Goal: Transaction & Acquisition: Book appointment/travel/reservation

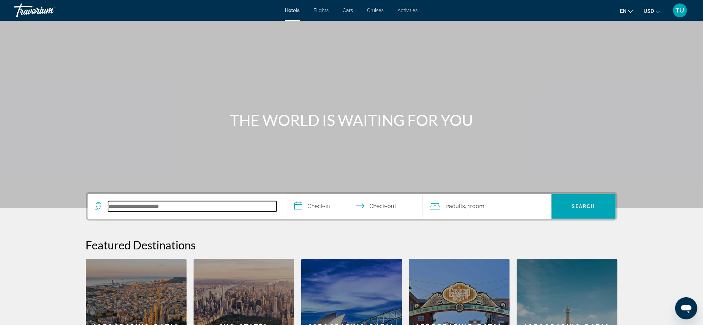
click at [147, 204] on input "Search hotel destination" at bounding box center [192, 206] width 168 height 10
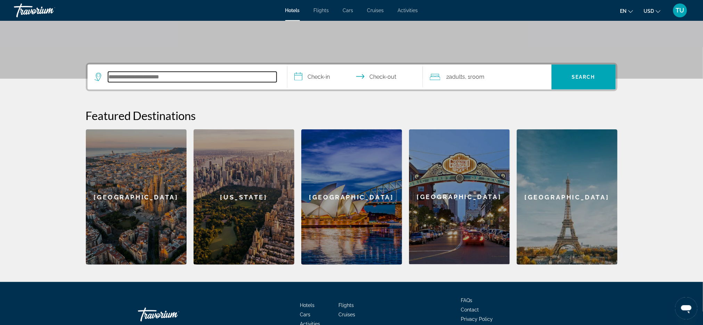
scroll to position [169, 0]
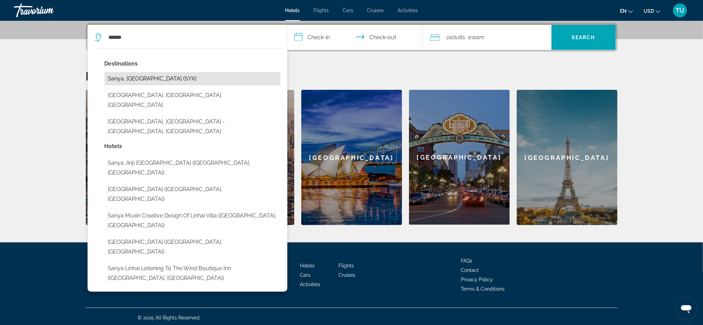
click at [209, 81] on button "Sanya, [GEOGRAPHIC_DATA] (SYX)" at bounding box center [193, 78] width 176 height 13
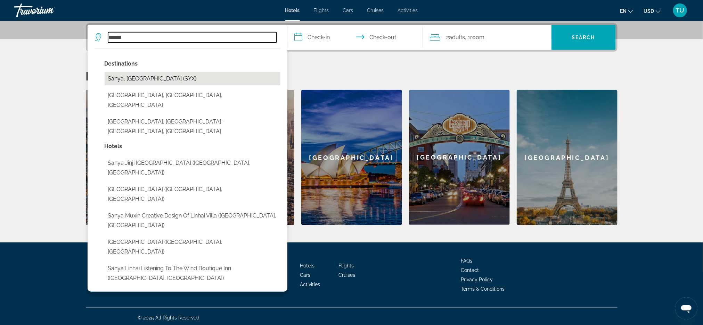
type input "**********"
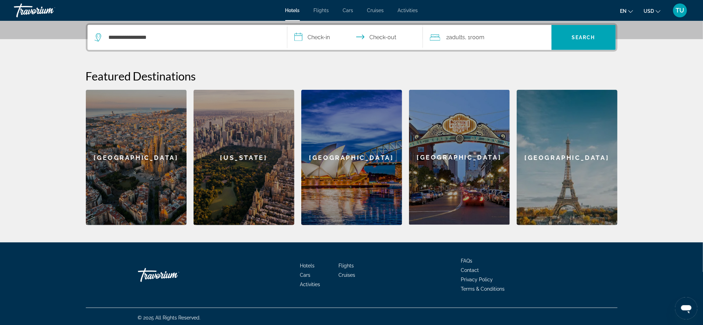
click at [314, 43] on input "**********" at bounding box center [356, 38] width 138 height 27
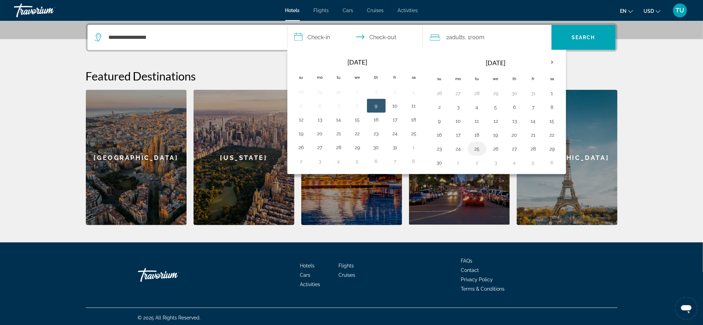
click at [475, 154] on button "25" at bounding box center [476, 149] width 11 height 10
click at [475, 151] on button "25" at bounding box center [476, 149] width 11 height 10
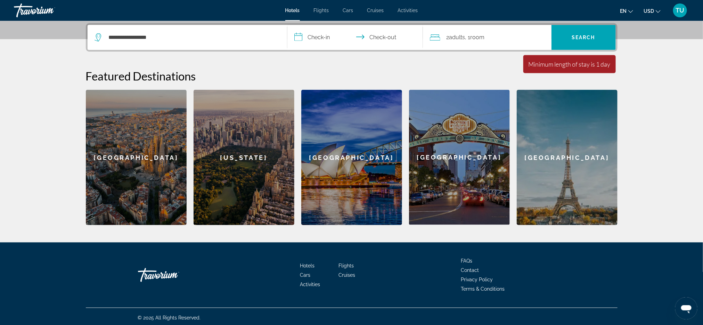
click at [317, 39] on input "**********" at bounding box center [356, 38] width 138 height 27
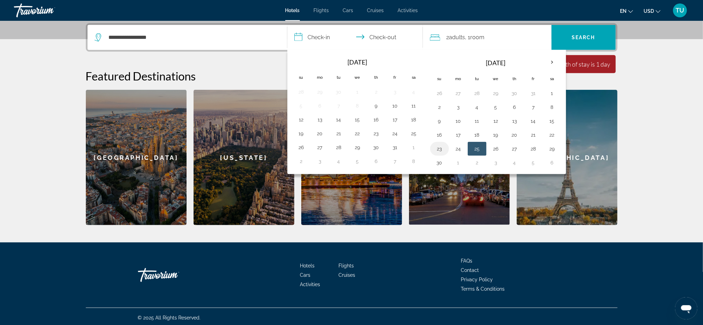
click at [442, 152] on button "23" at bounding box center [439, 149] width 11 height 10
click at [482, 150] on button "25" at bounding box center [476, 149] width 11 height 10
type input "**********"
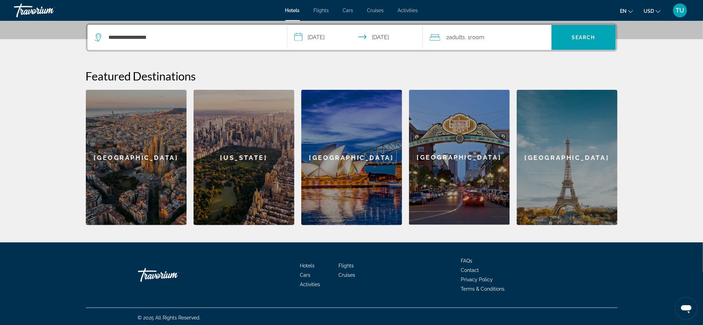
click at [518, 41] on div "2 Adult Adults , 1 Room rooms" at bounding box center [491, 38] width 122 height 10
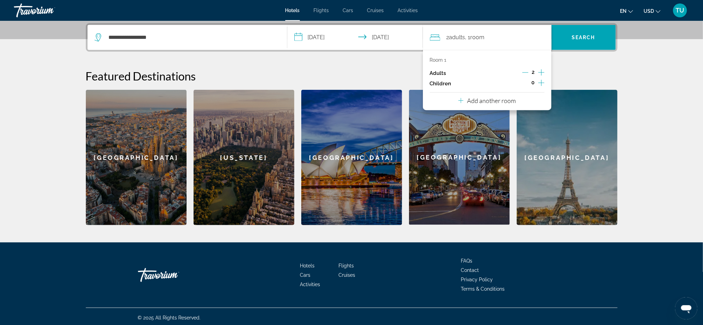
click at [522, 70] on icon "Decrement adults" at bounding box center [525, 72] width 6 height 6
click at [568, 40] on span "Search" at bounding box center [583, 37] width 64 height 17
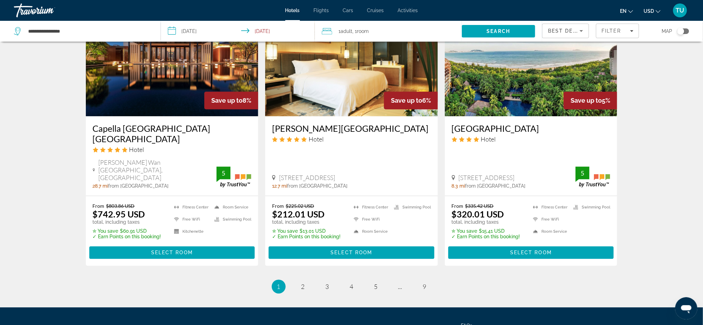
scroll to position [891, 0]
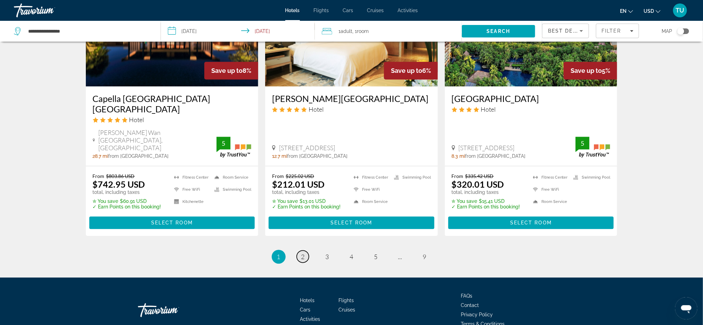
click at [304, 253] on span "2" at bounding box center [302, 257] width 3 height 8
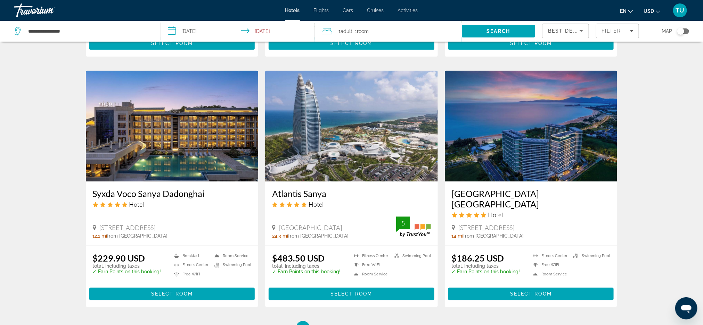
scroll to position [833, 0]
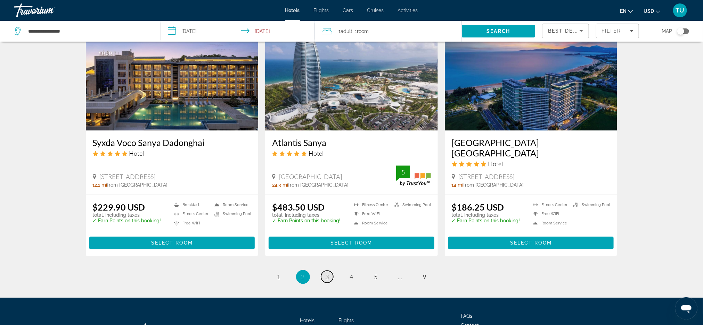
click at [330, 271] on link "page 3" at bounding box center [327, 277] width 12 height 12
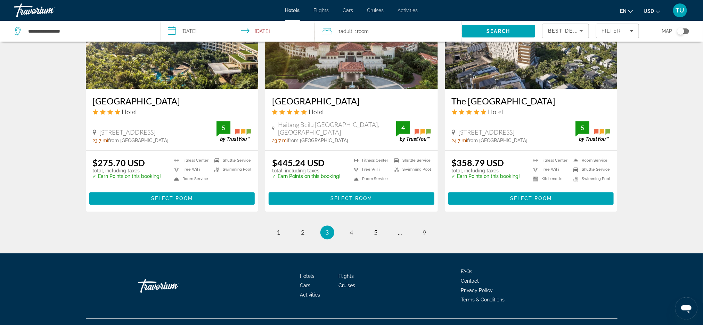
scroll to position [877, 0]
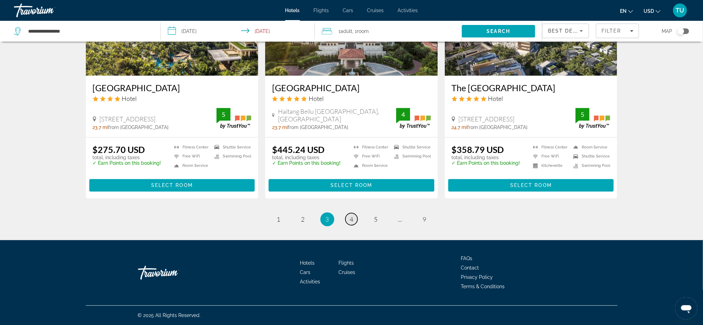
click at [350, 218] on span "4" at bounding box center [351, 220] width 3 height 8
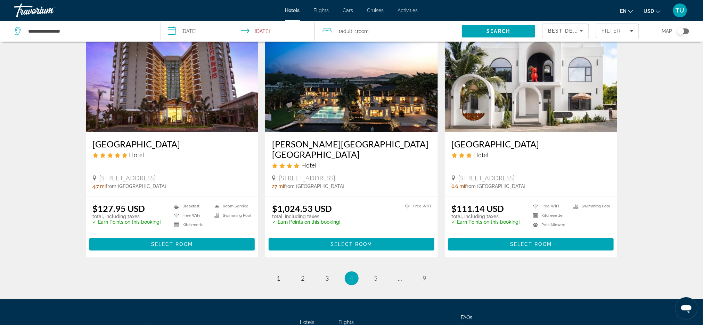
scroll to position [833, 0]
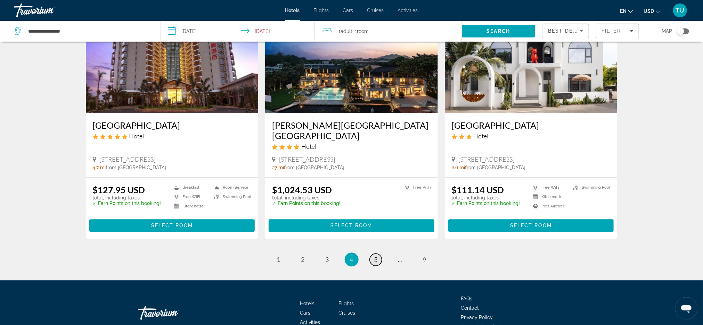
click at [372, 254] on link "page 5" at bounding box center [376, 260] width 12 height 12
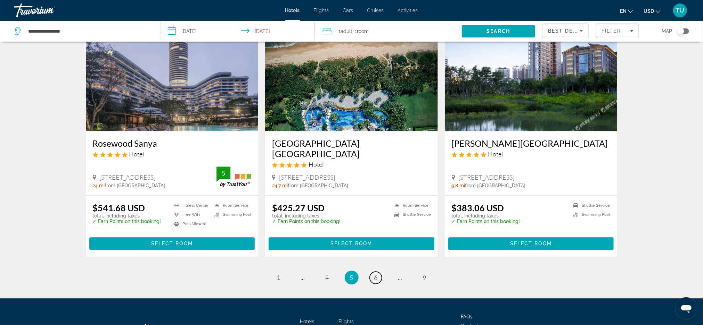
scroll to position [845, 0]
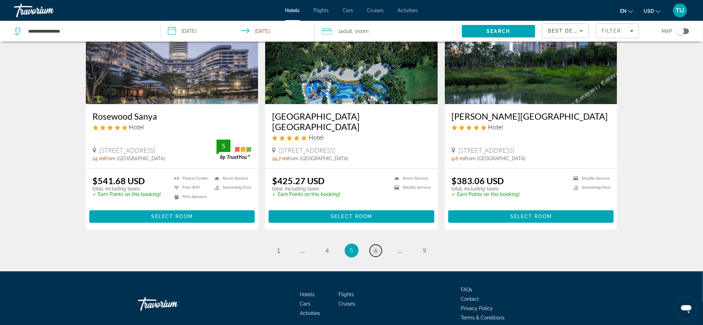
click at [377, 245] on link "page 6" at bounding box center [376, 251] width 12 height 12
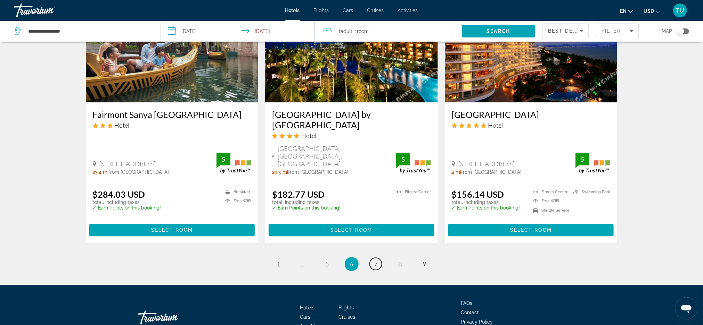
scroll to position [833, 0]
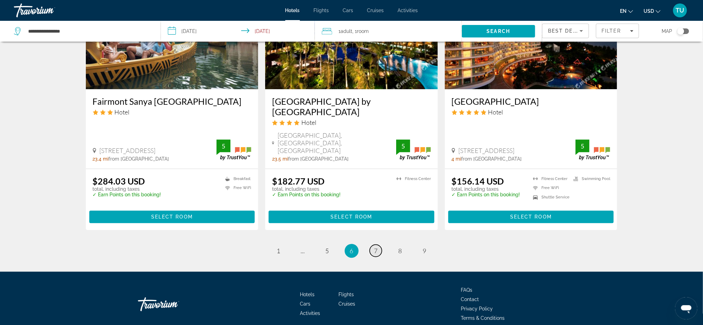
click at [376, 247] on span "7" at bounding box center [375, 251] width 3 height 8
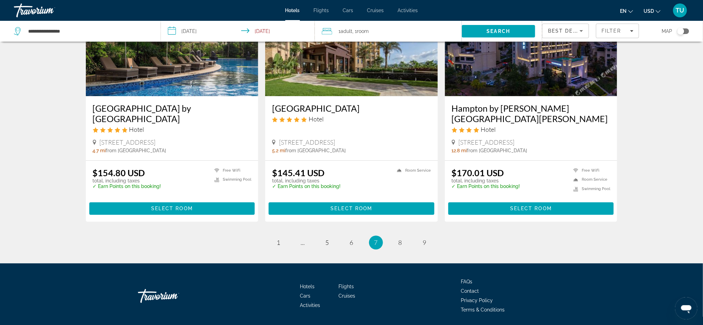
scroll to position [843, 0]
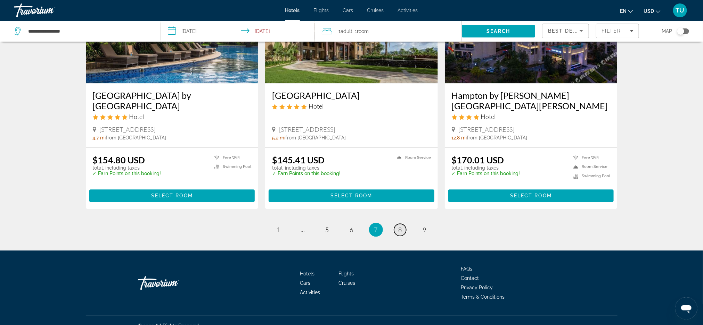
click at [397, 224] on link "page 8" at bounding box center [400, 230] width 12 height 12
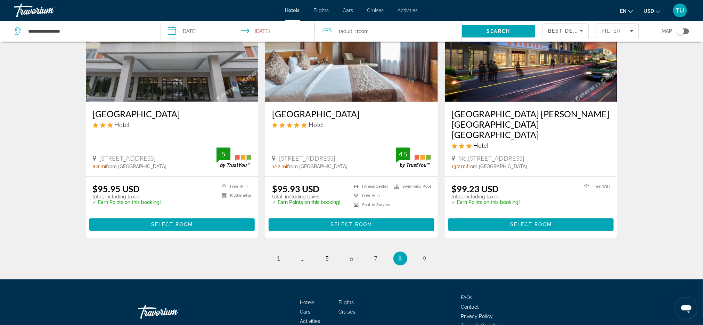
scroll to position [848, 0]
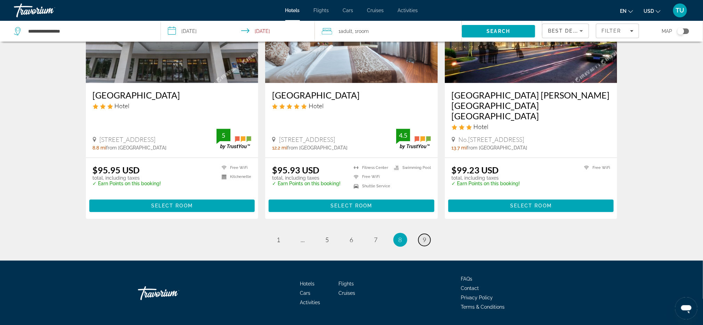
click at [423, 236] on span "9" at bounding box center [424, 240] width 3 height 8
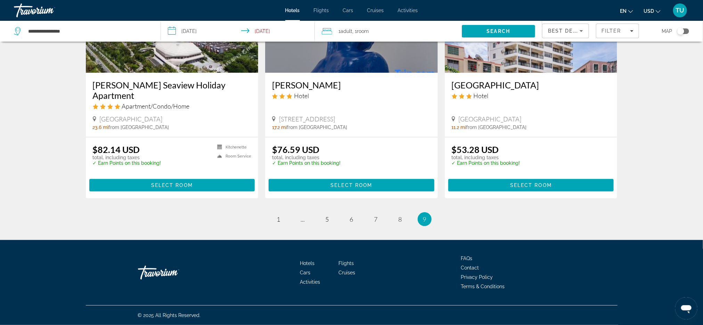
scroll to position [52, 0]
